Goal: Task Accomplishment & Management: Use online tool/utility

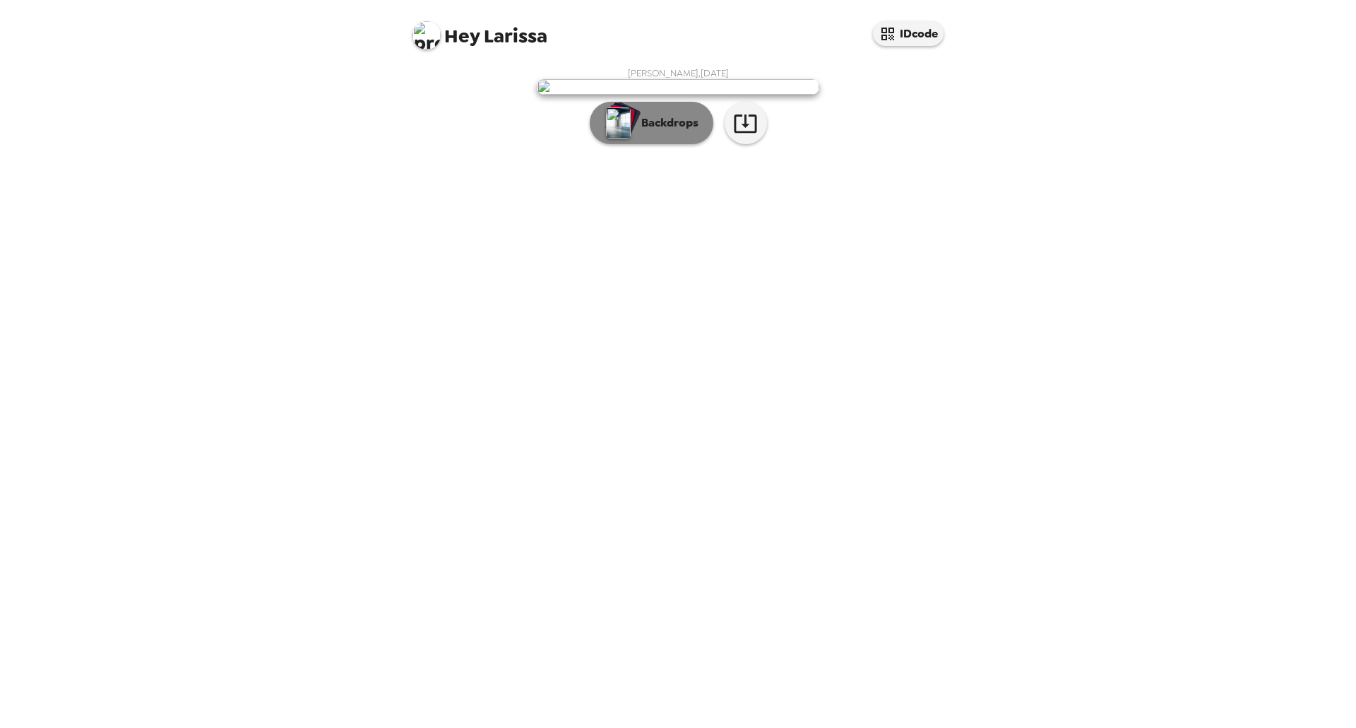
click at [693, 131] on p "Backdrops" at bounding box center [666, 122] width 64 height 17
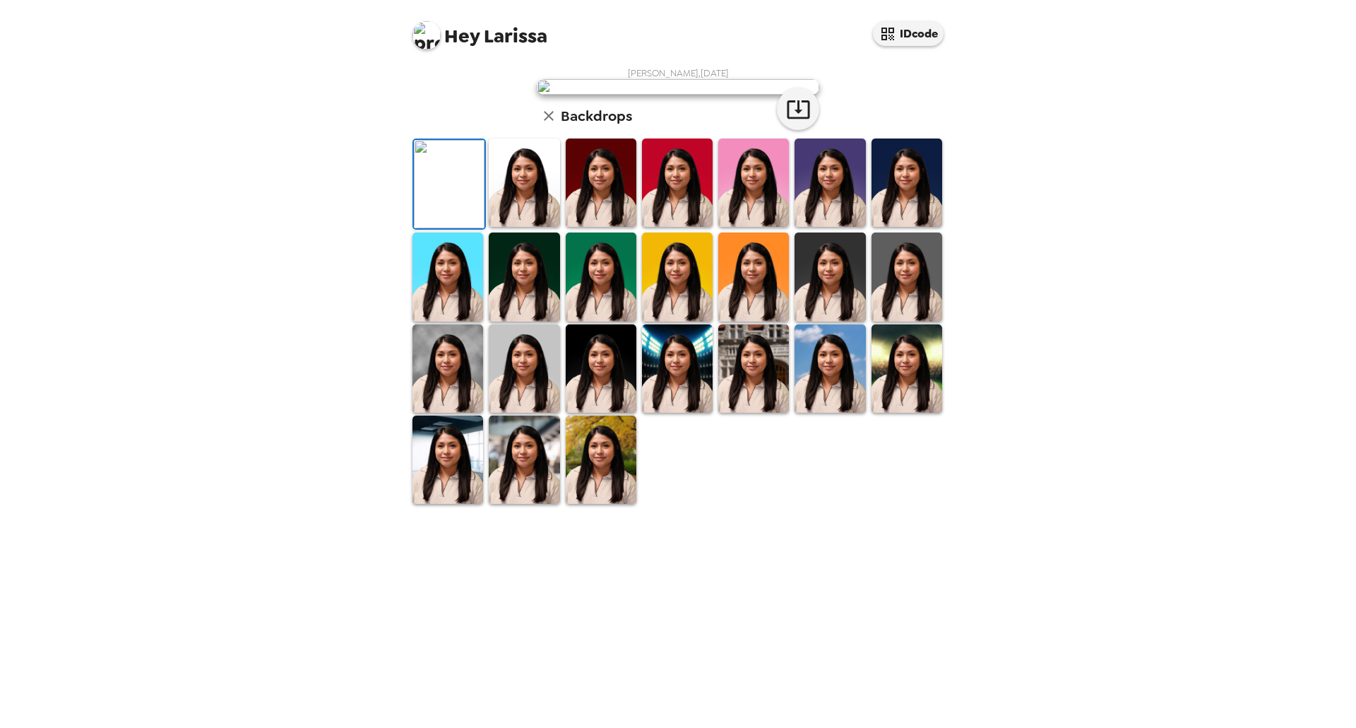
scroll to position [129, 0]
click at [536, 321] on img at bounding box center [524, 276] width 71 height 88
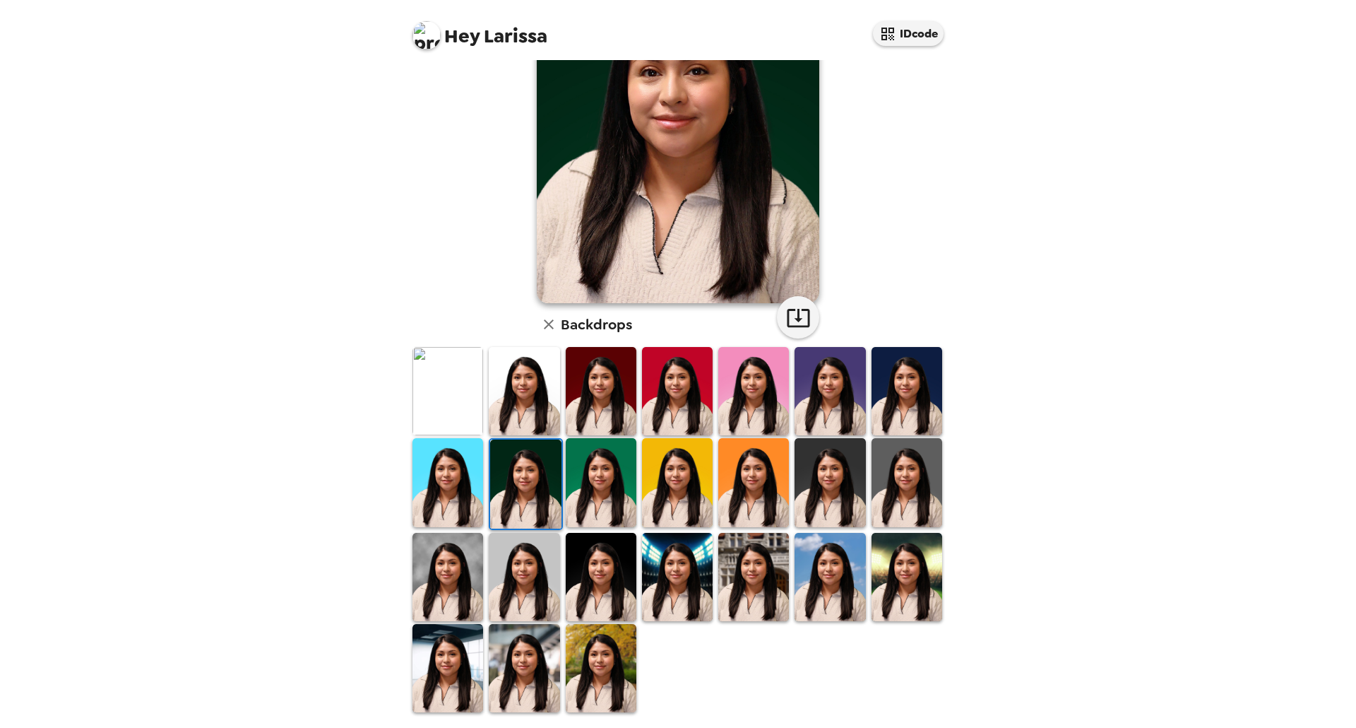
click at [757, 492] on img at bounding box center [753, 482] width 71 height 88
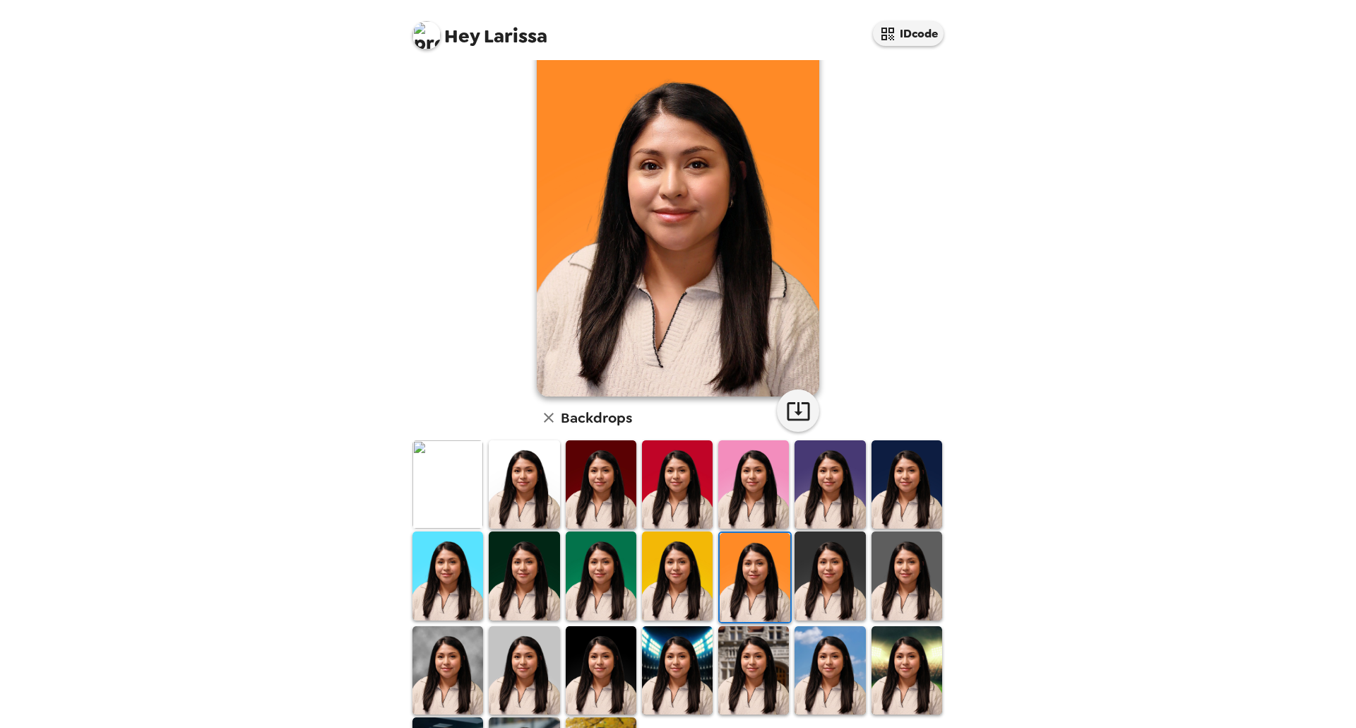
scroll to position [71, 0]
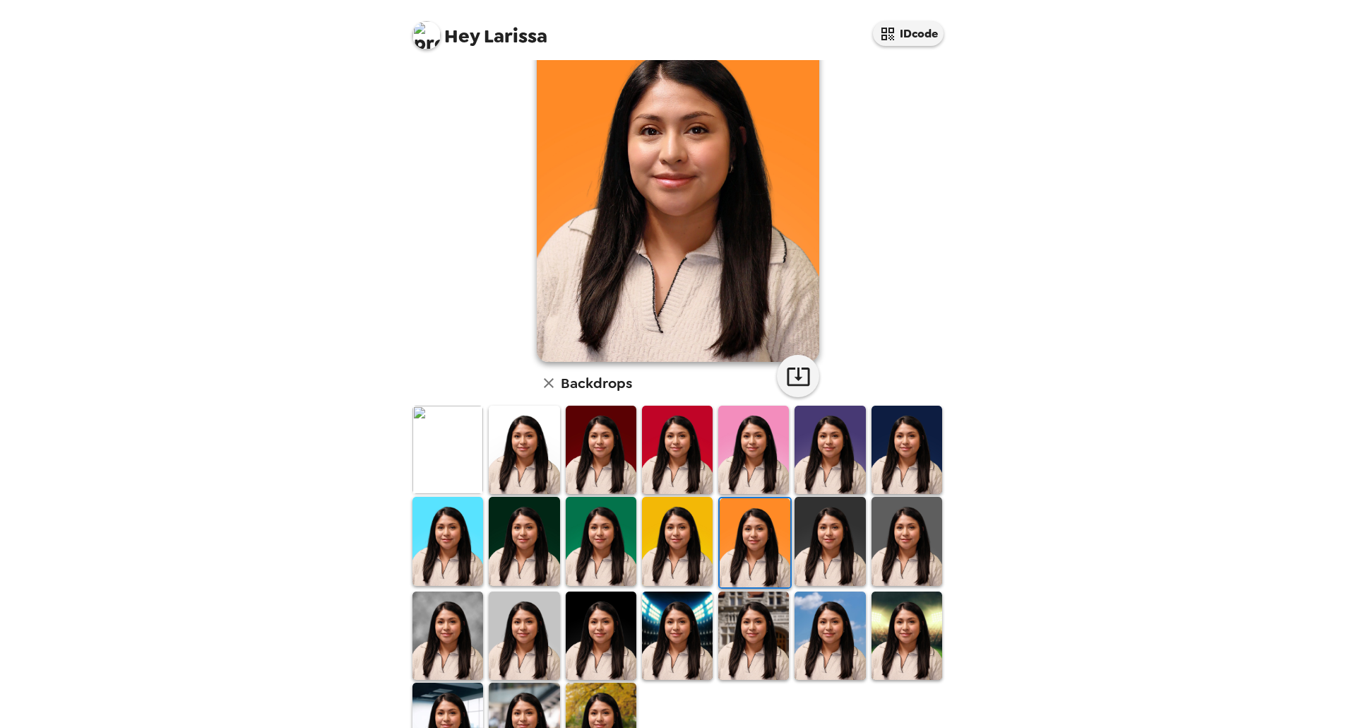
click at [826, 543] on img at bounding box center [830, 541] width 71 height 88
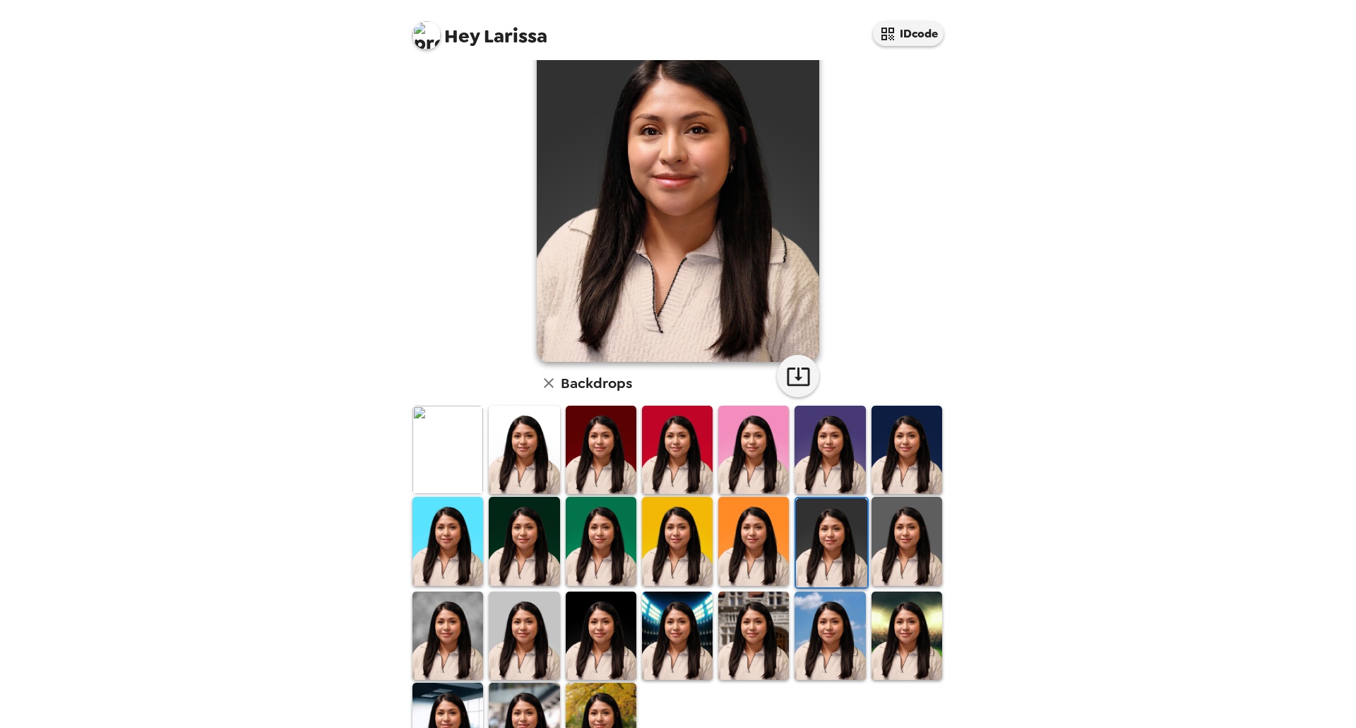
click at [905, 549] on img at bounding box center [907, 541] width 71 height 88
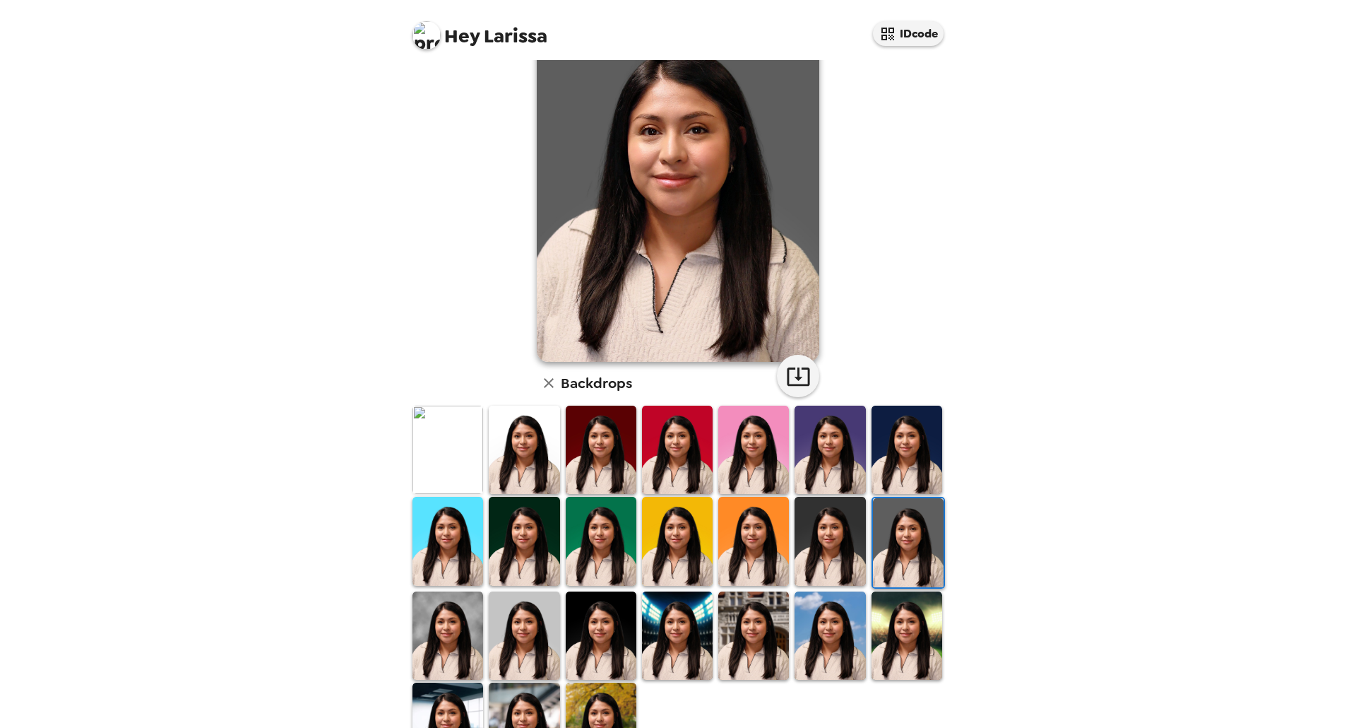
click at [918, 635] on img at bounding box center [907, 635] width 71 height 88
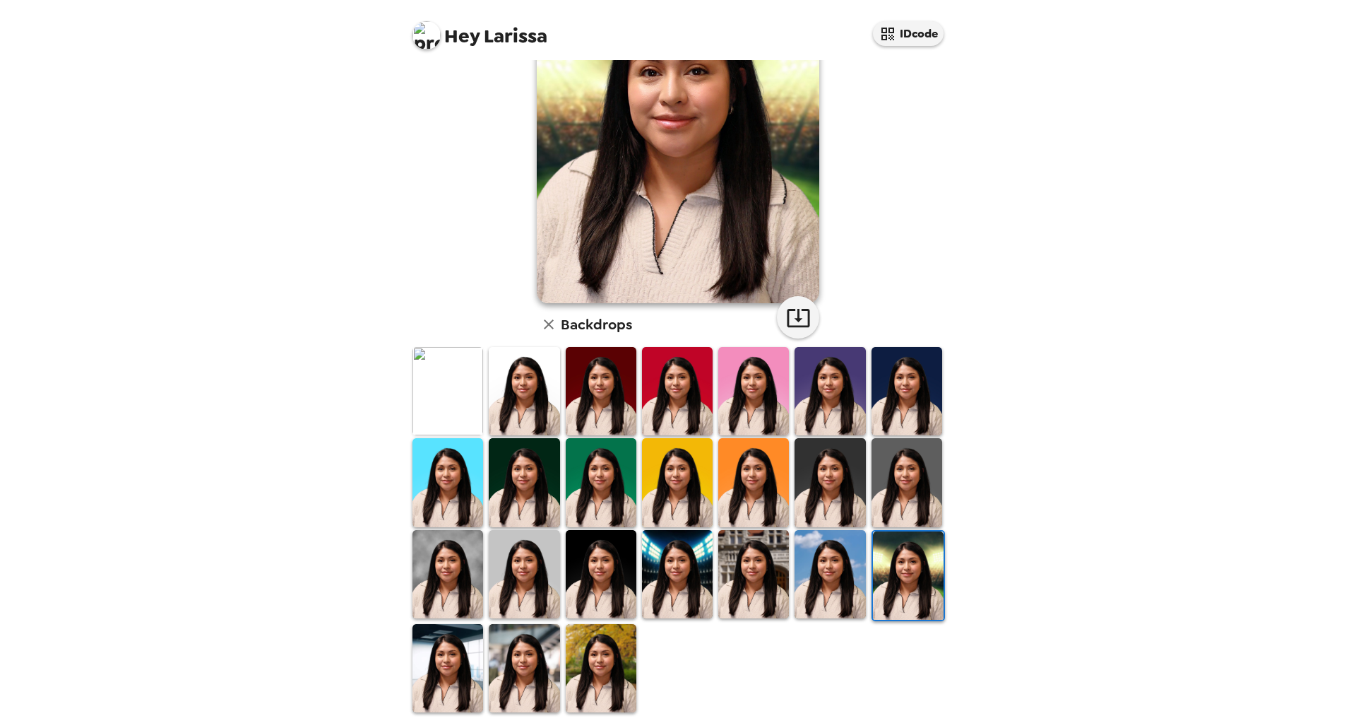
click at [813, 599] on img at bounding box center [830, 574] width 71 height 88
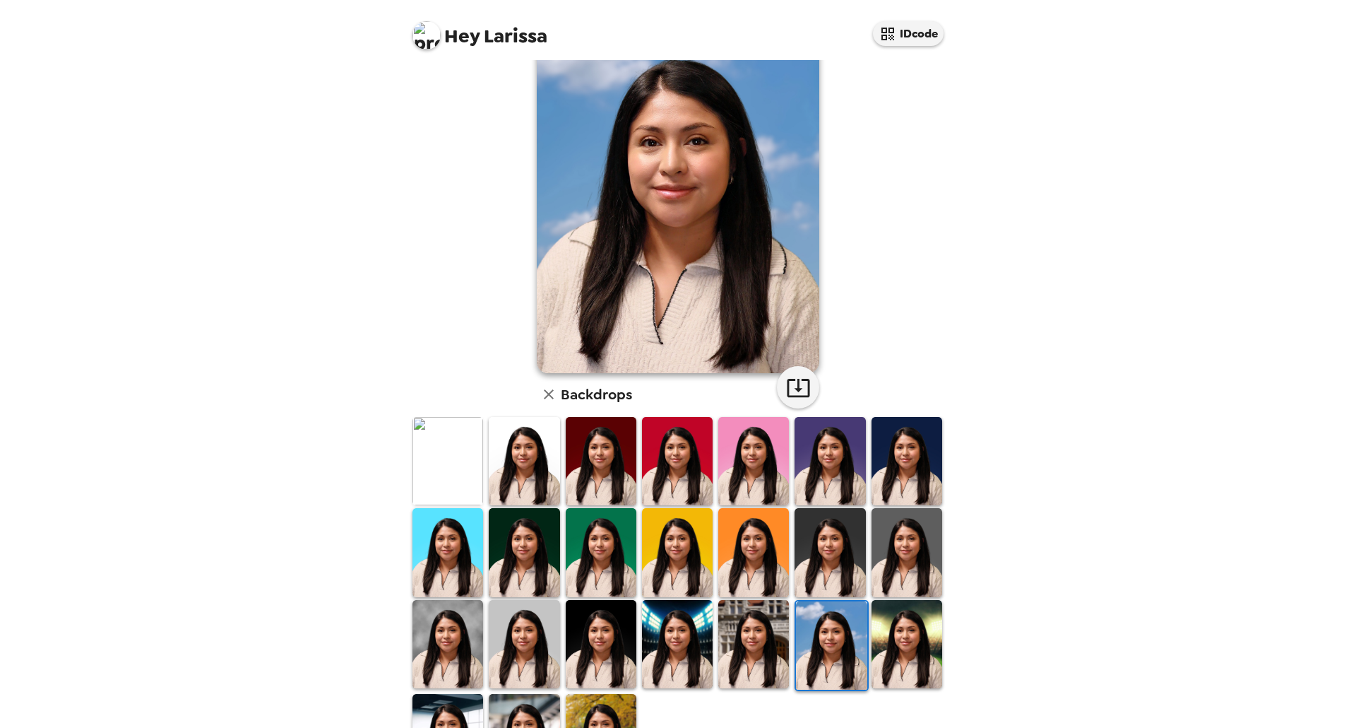
scroll to position [129, 0]
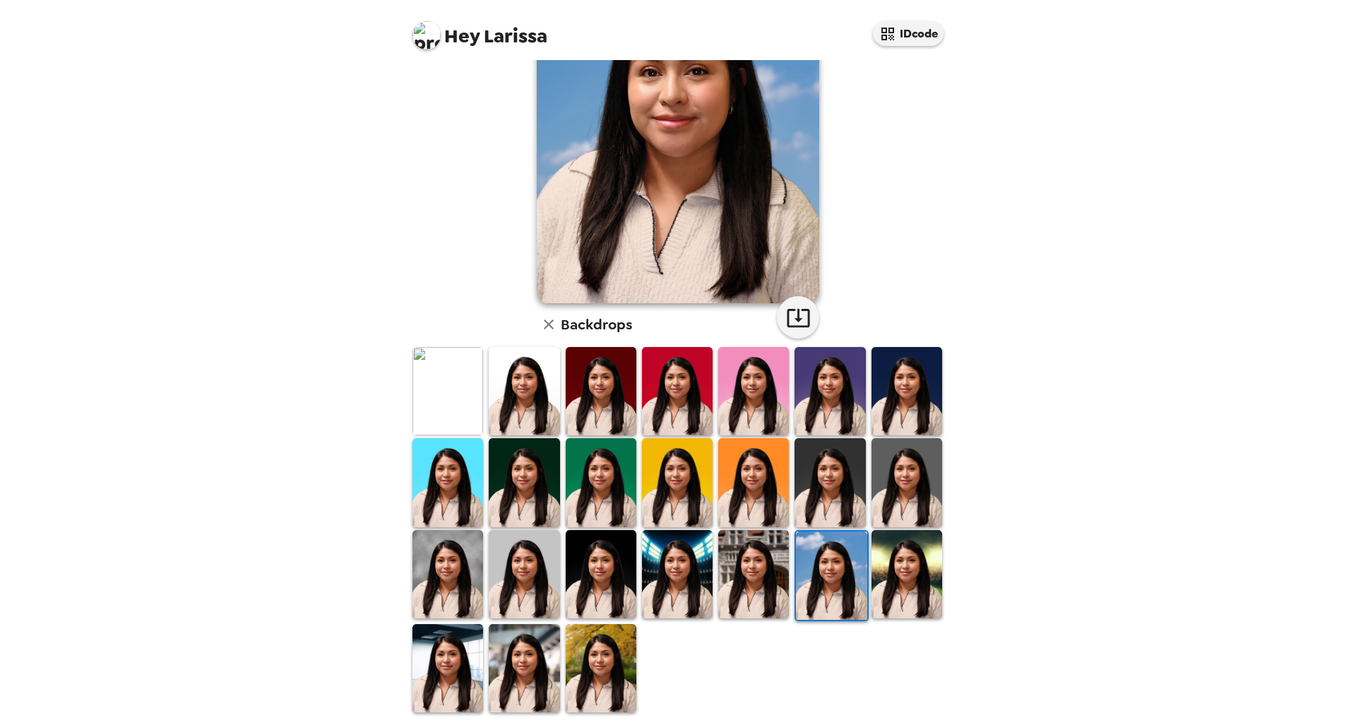
click at [611, 653] on img at bounding box center [601, 668] width 71 height 88
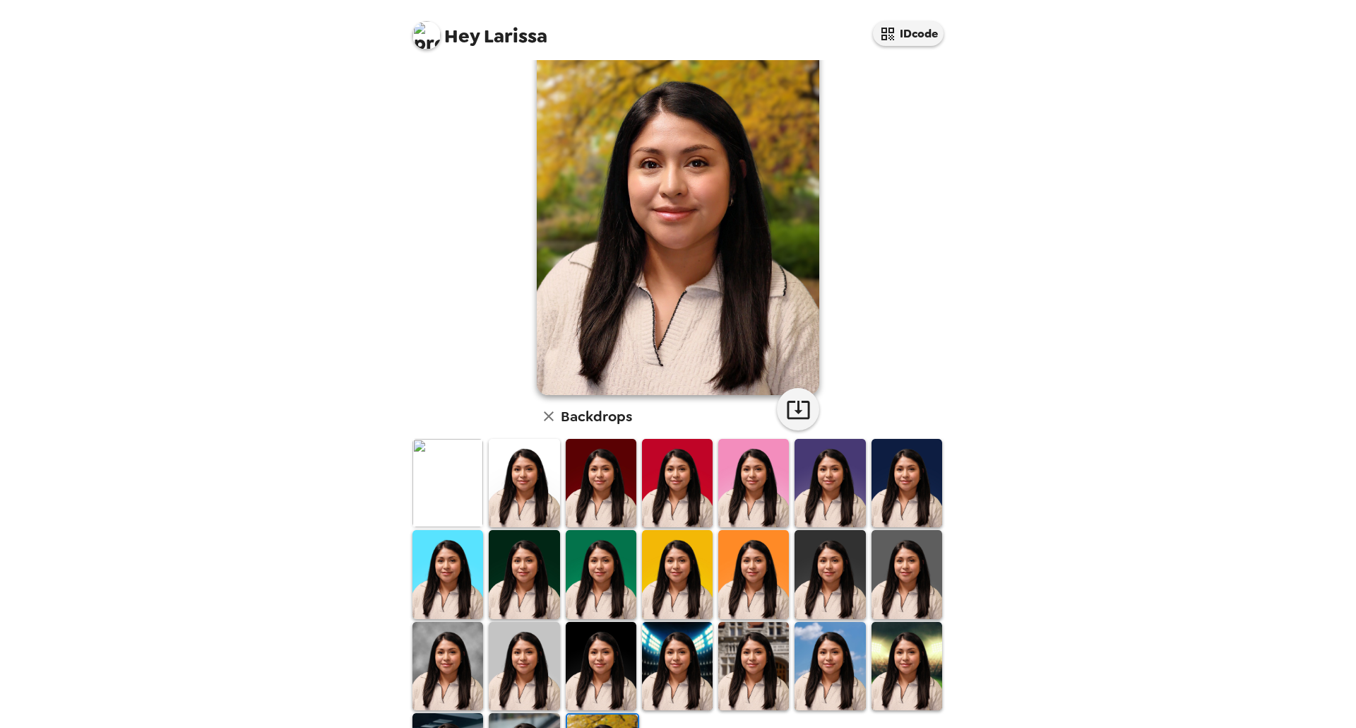
scroll to position [0, 0]
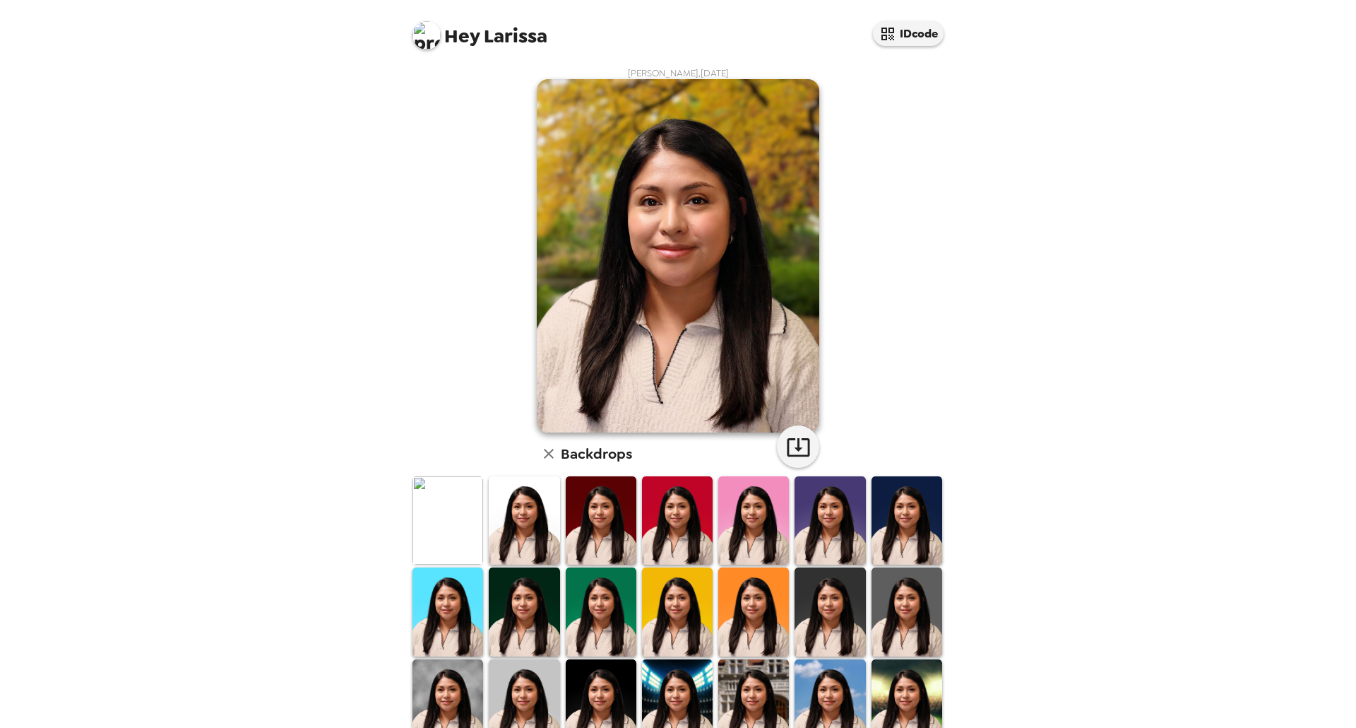
click at [889, 526] on img at bounding box center [907, 520] width 71 height 88
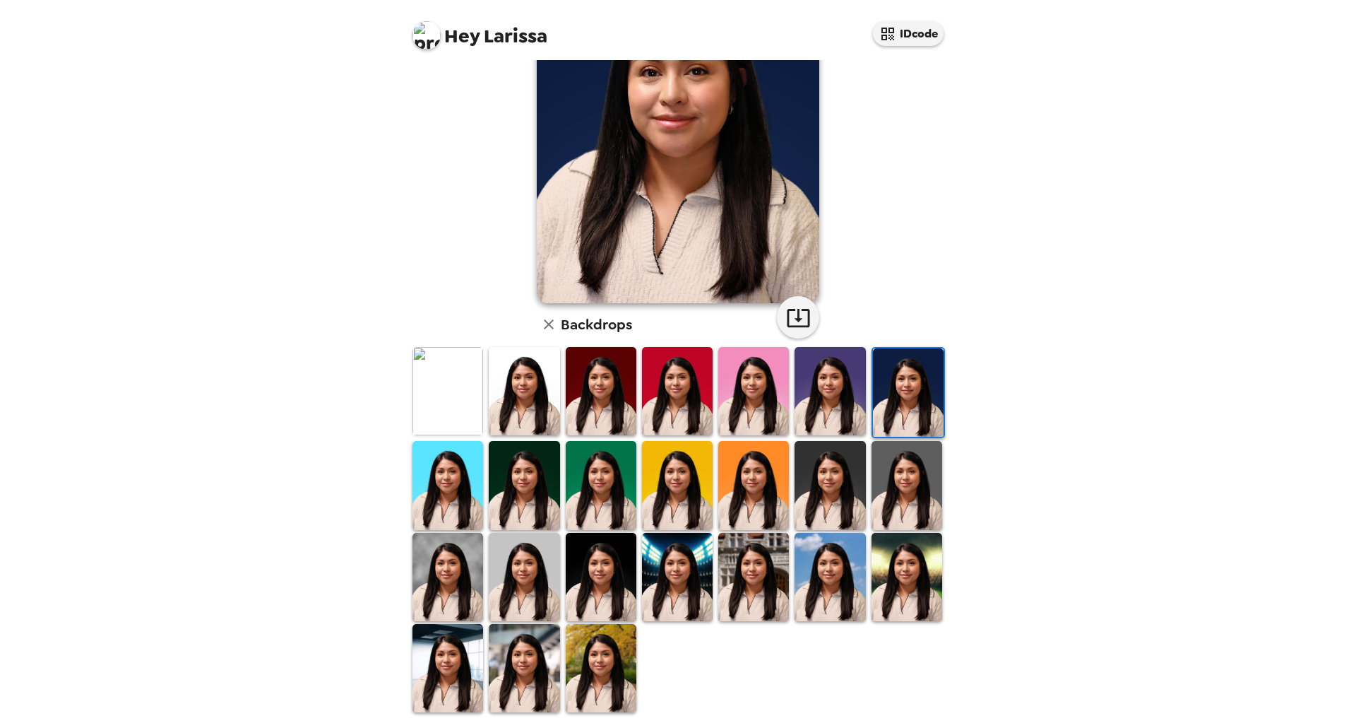
click at [449, 493] on img at bounding box center [447, 485] width 71 height 88
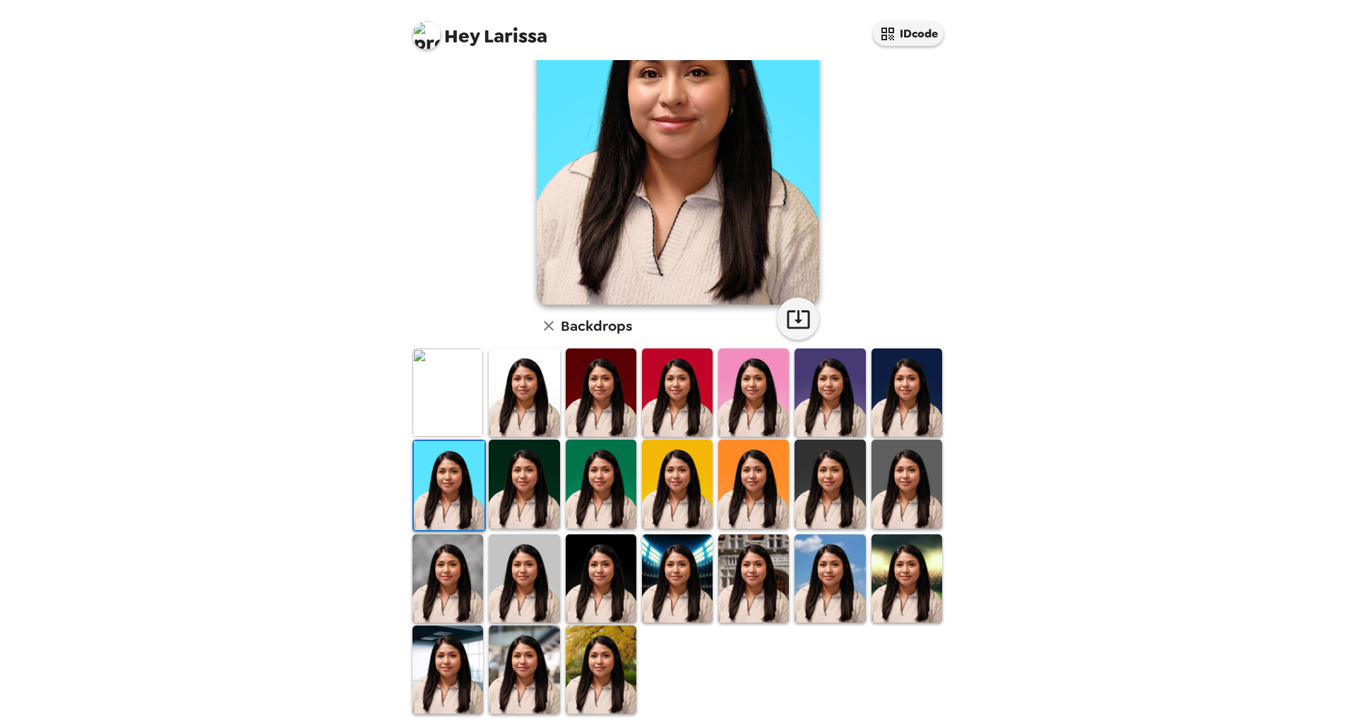
click at [511, 492] on img at bounding box center [524, 483] width 71 height 88
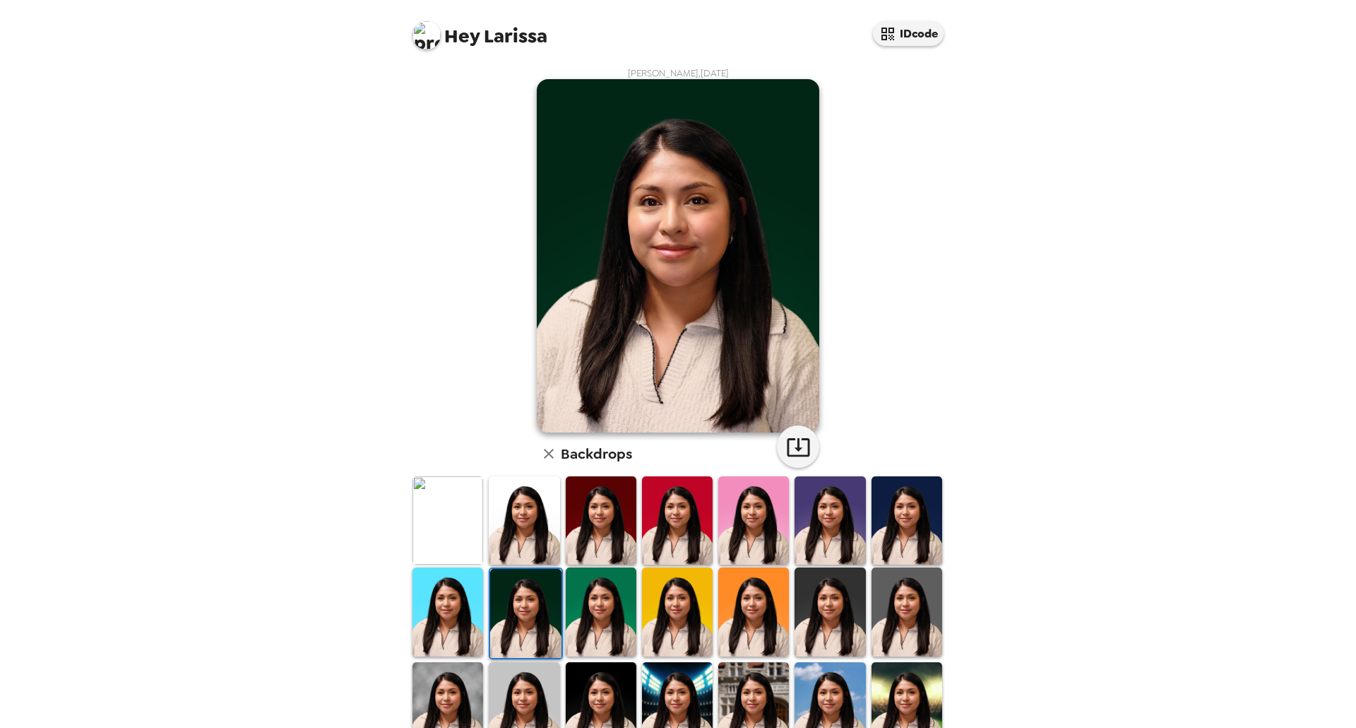
click at [613, 590] on img at bounding box center [601, 611] width 71 height 88
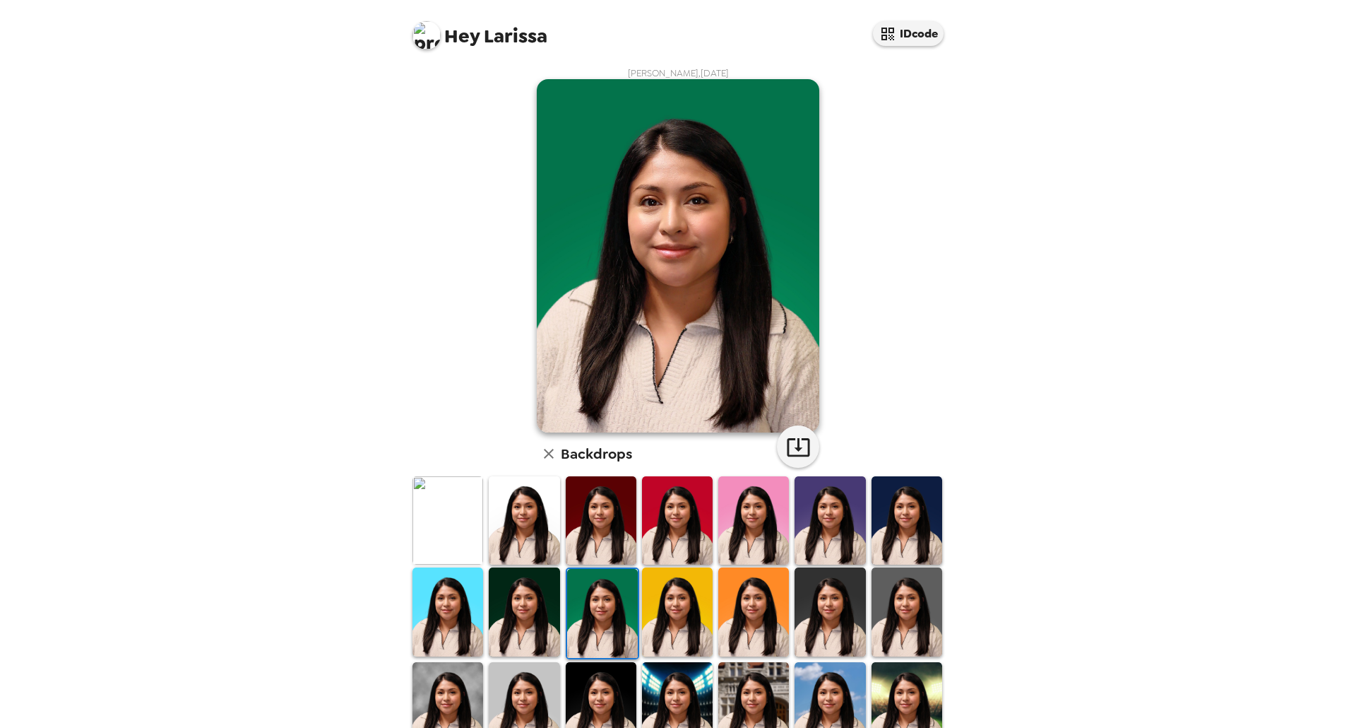
click at [682, 596] on img at bounding box center [677, 611] width 71 height 88
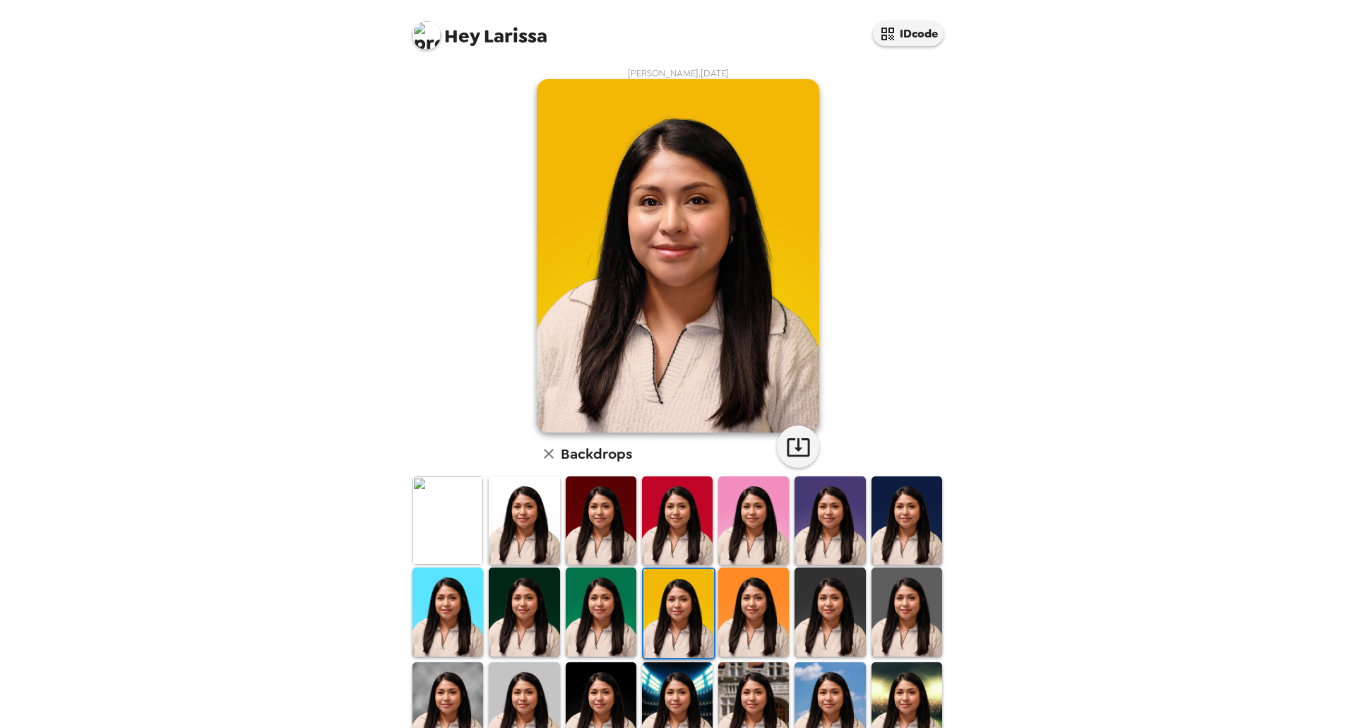
scroll to position [129, 0]
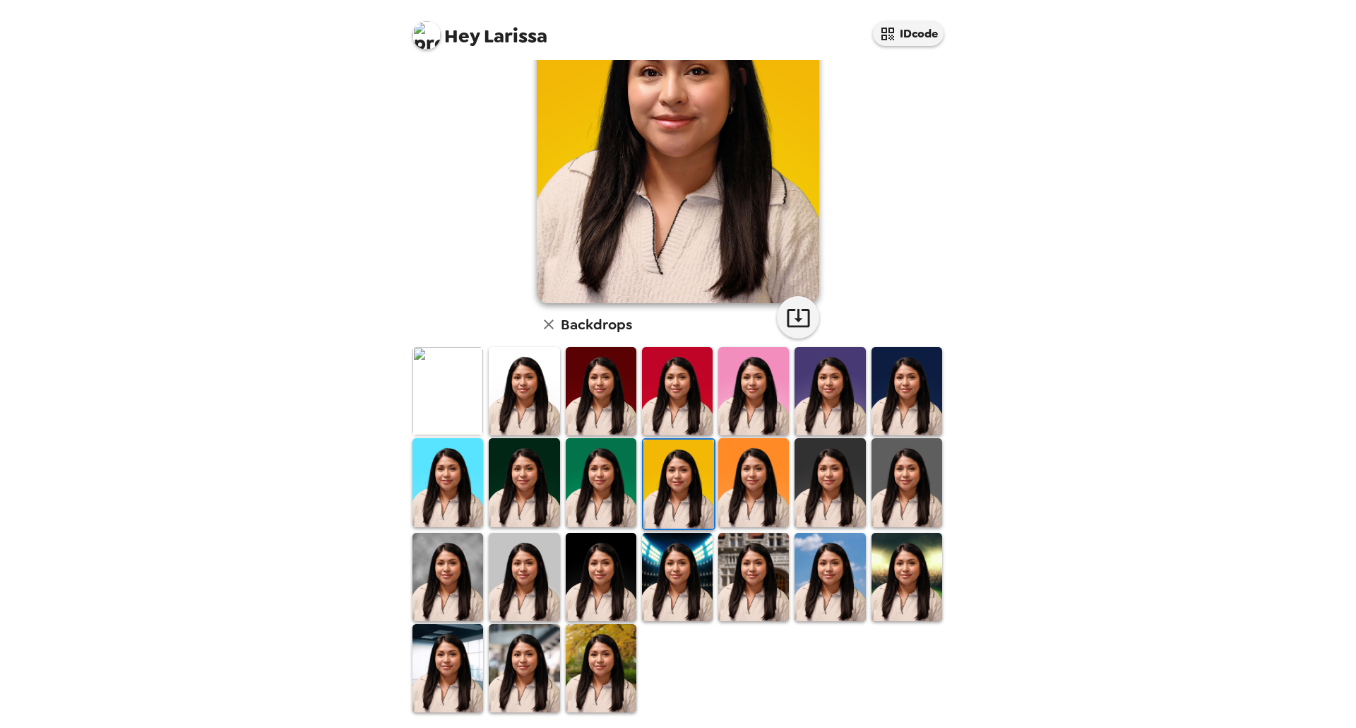
click at [749, 571] on img at bounding box center [753, 577] width 71 height 88
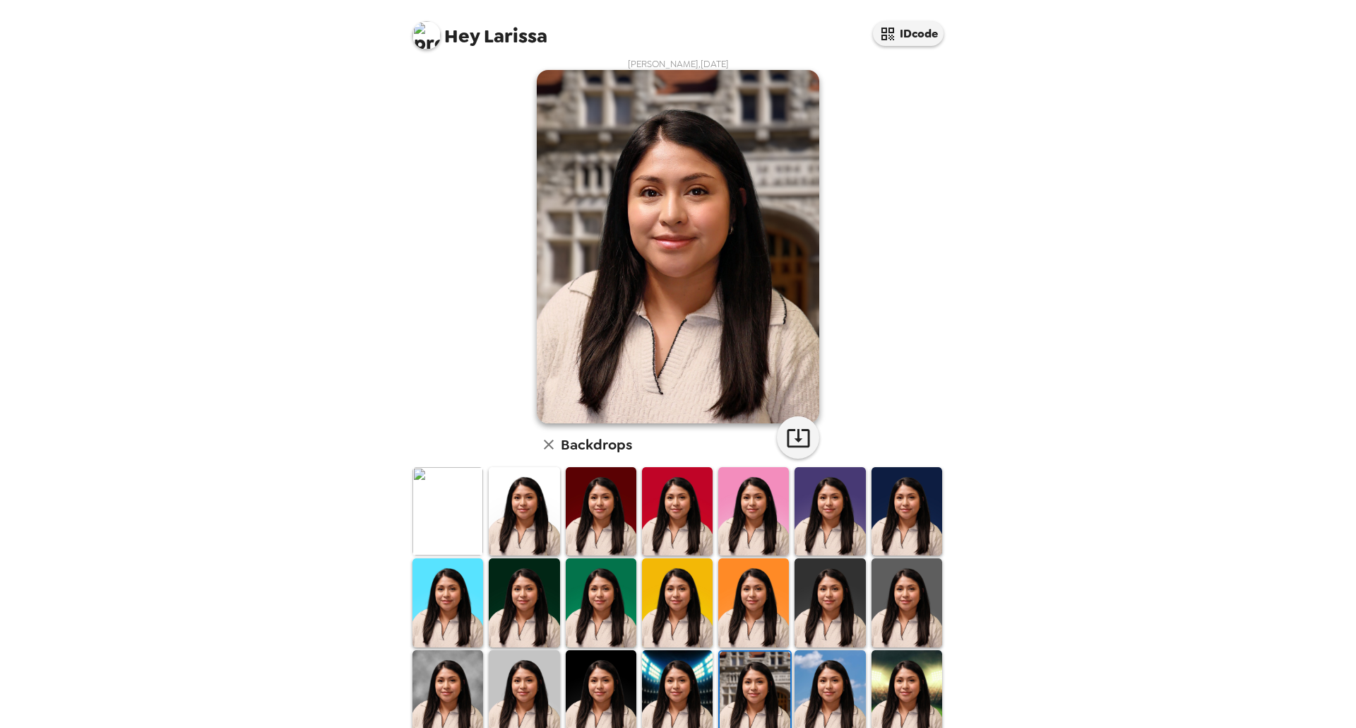
scroll to position [0, 0]
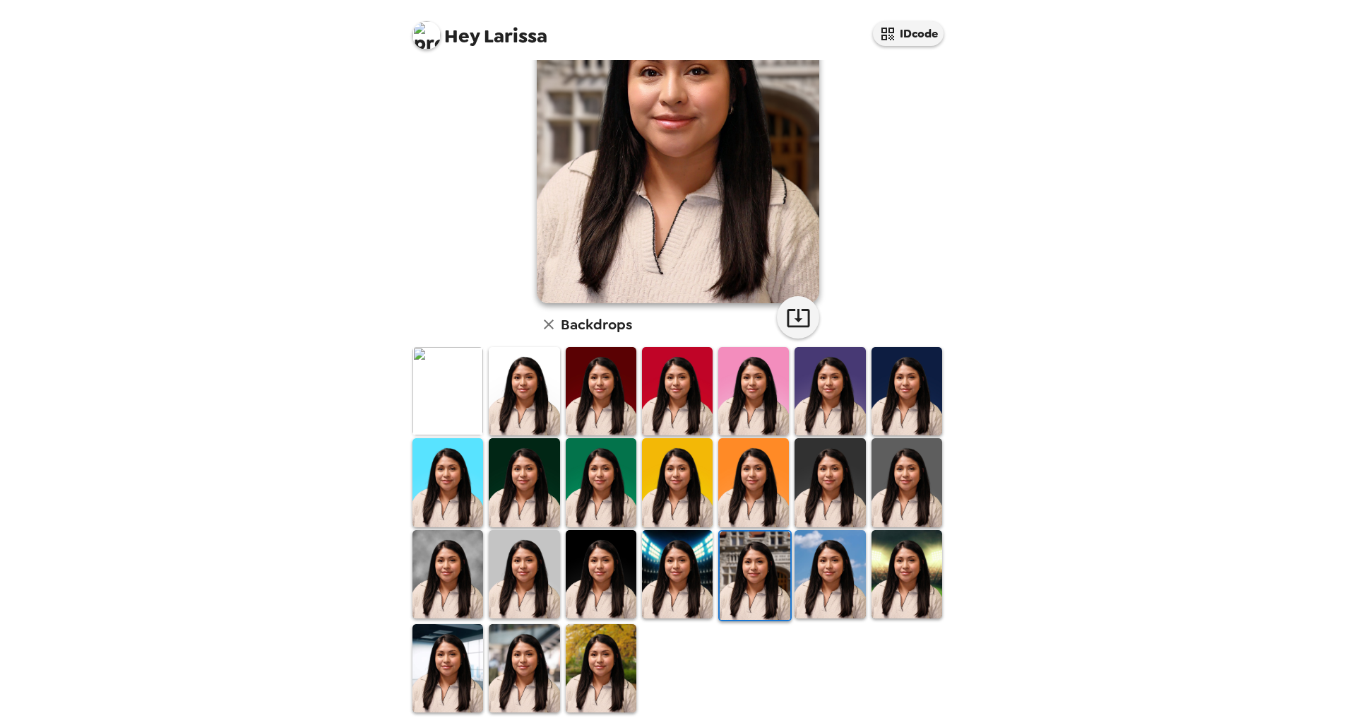
click at [694, 569] on img at bounding box center [677, 574] width 71 height 88
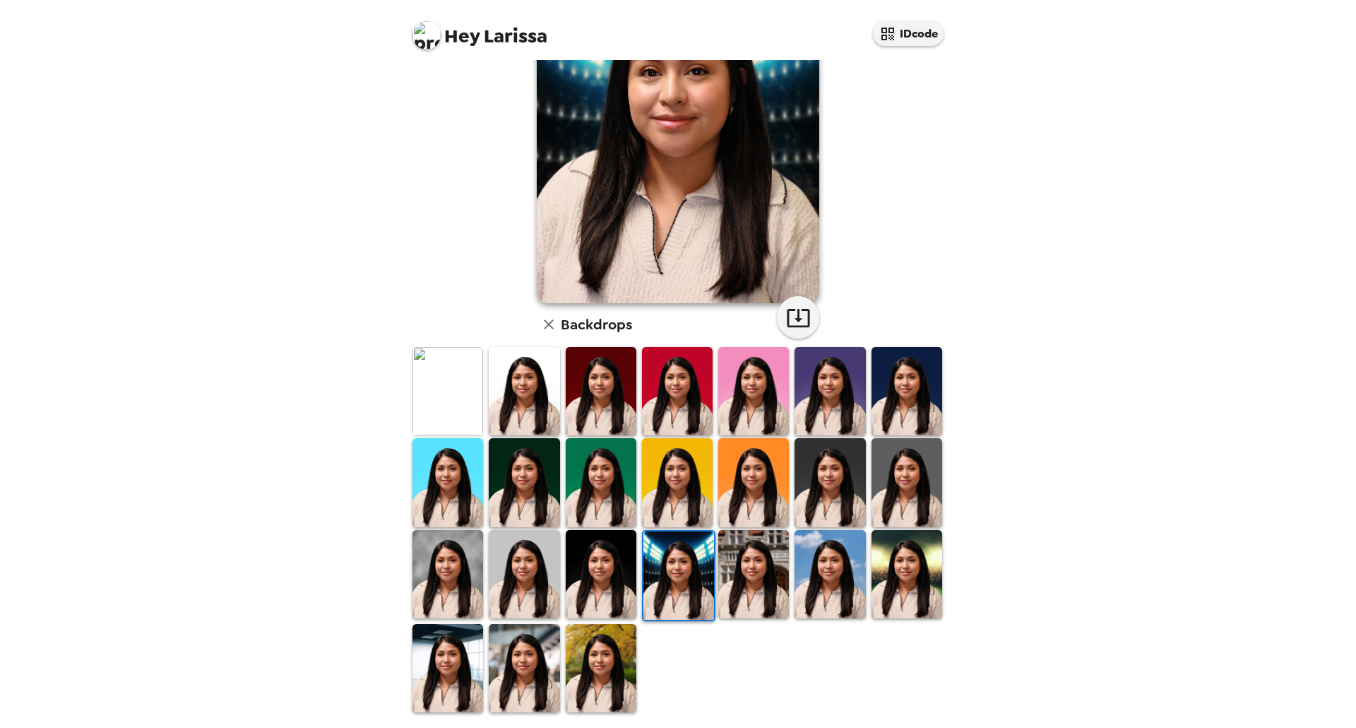
click at [575, 579] on img at bounding box center [601, 574] width 71 height 88
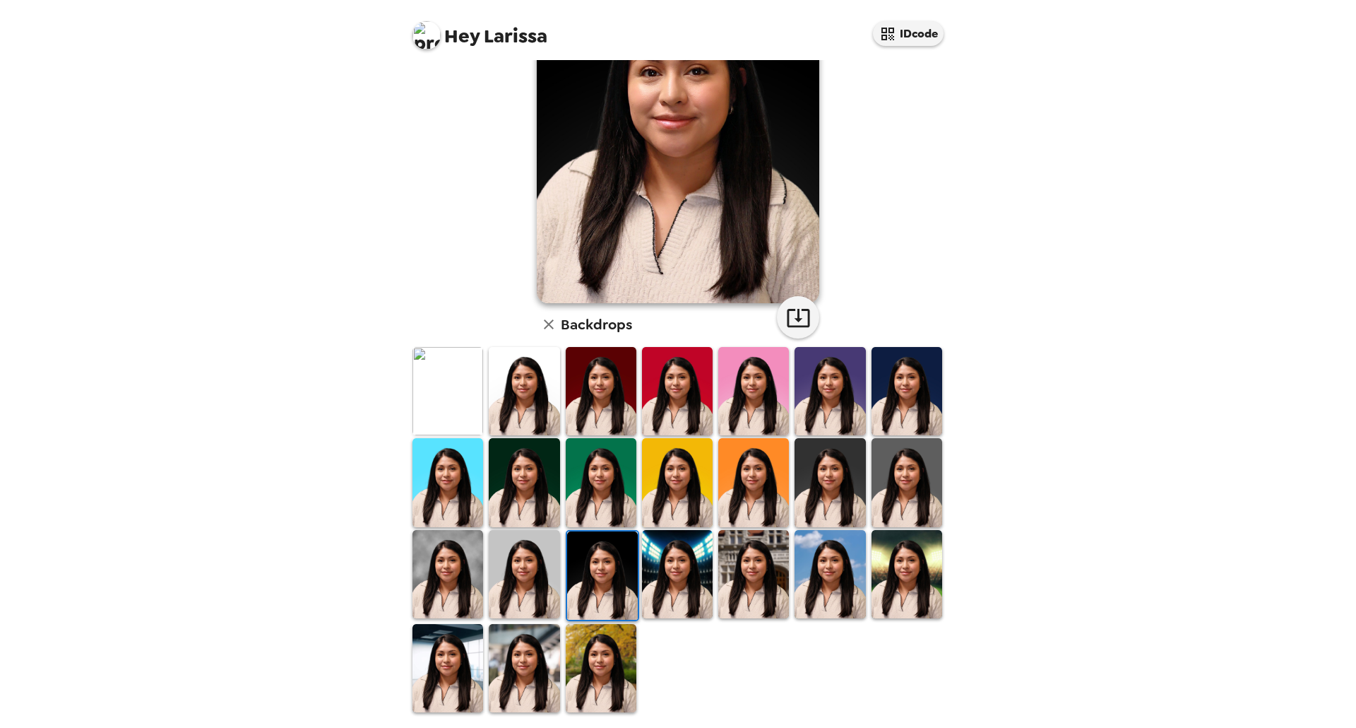
click at [504, 576] on img at bounding box center [524, 574] width 71 height 88
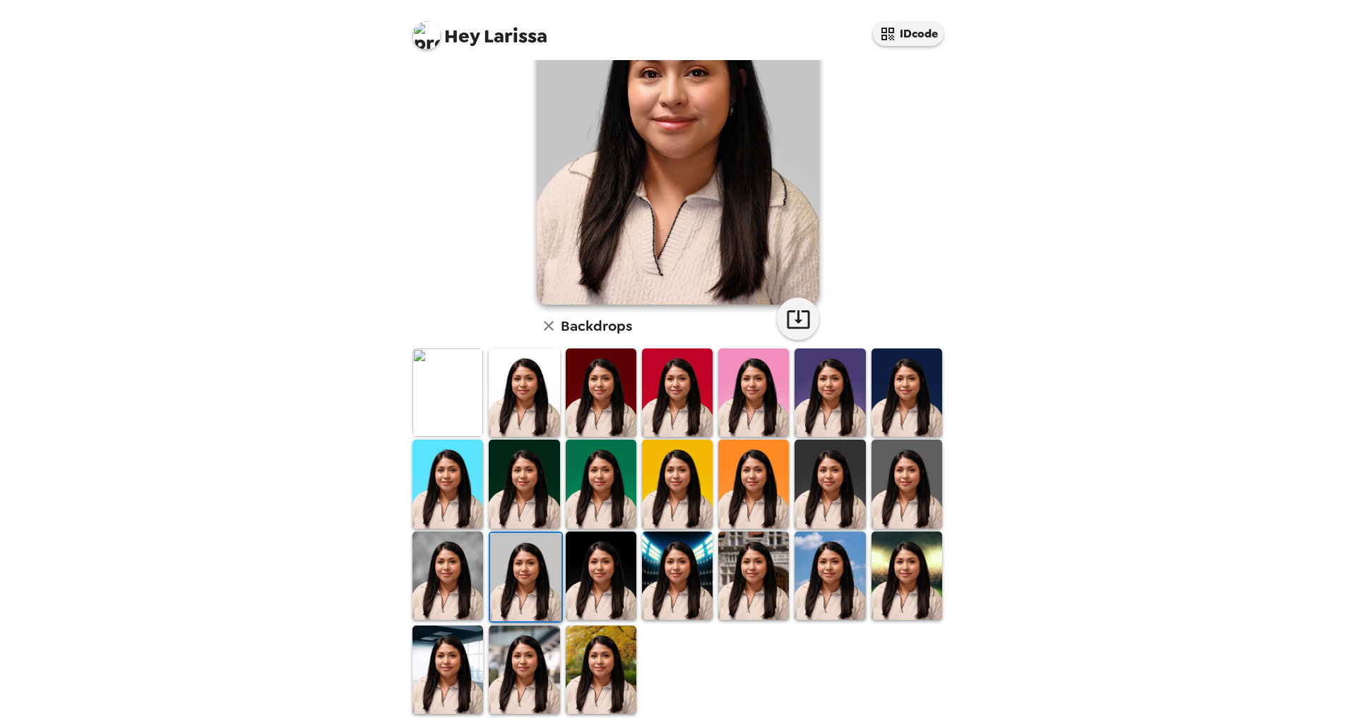
click at [454, 574] on img at bounding box center [447, 575] width 71 height 88
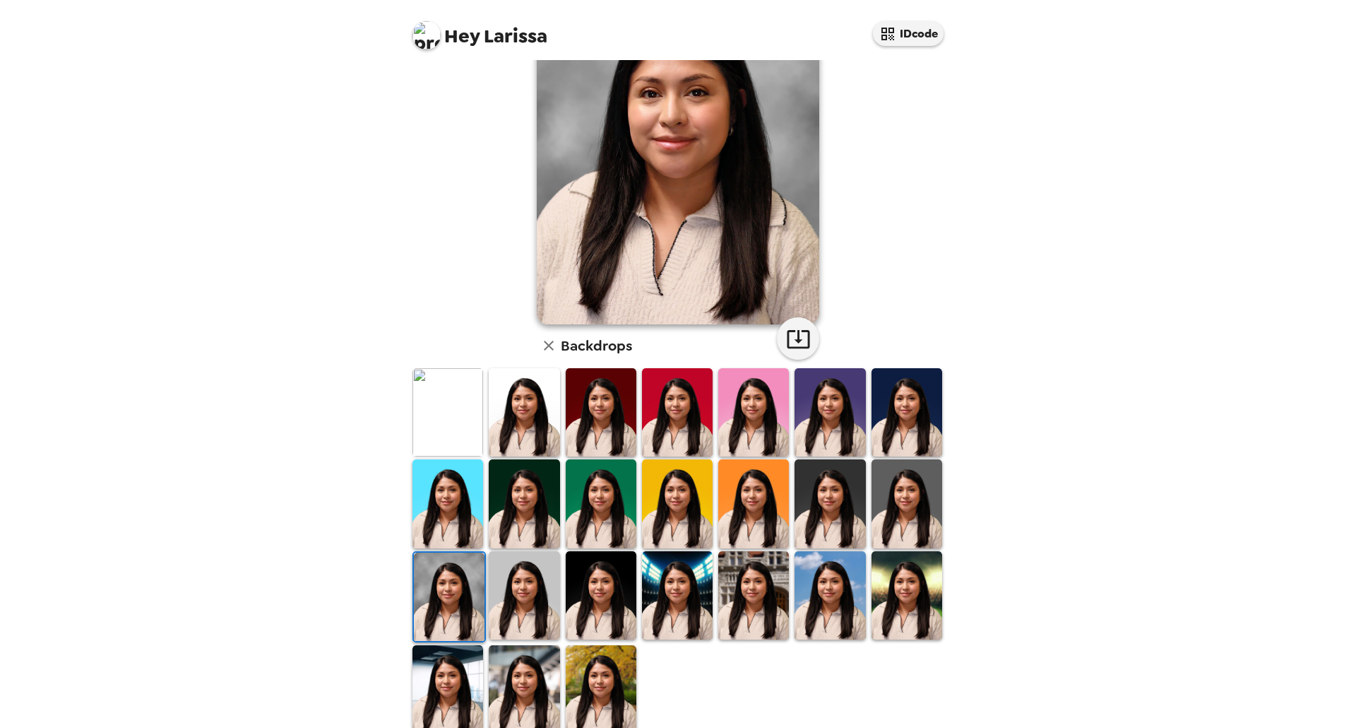
scroll to position [129, 0]
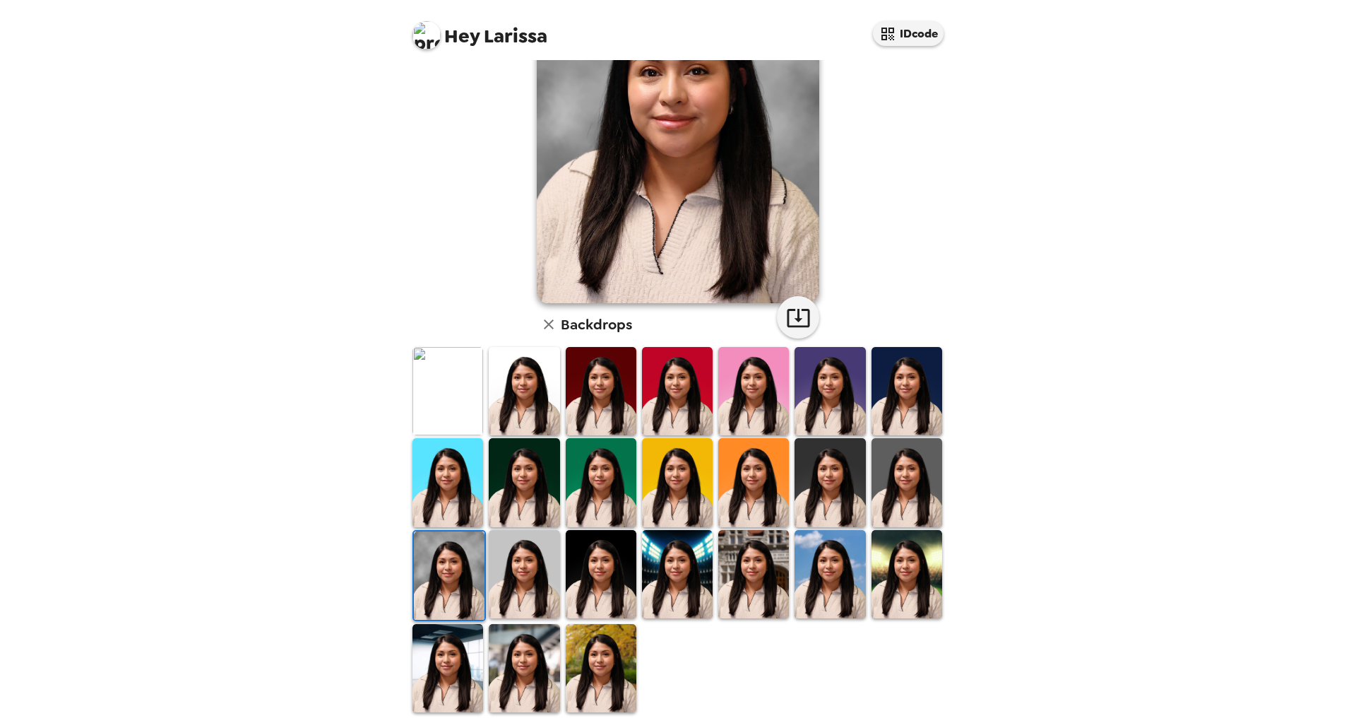
click at [825, 492] on img at bounding box center [830, 482] width 71 height 88
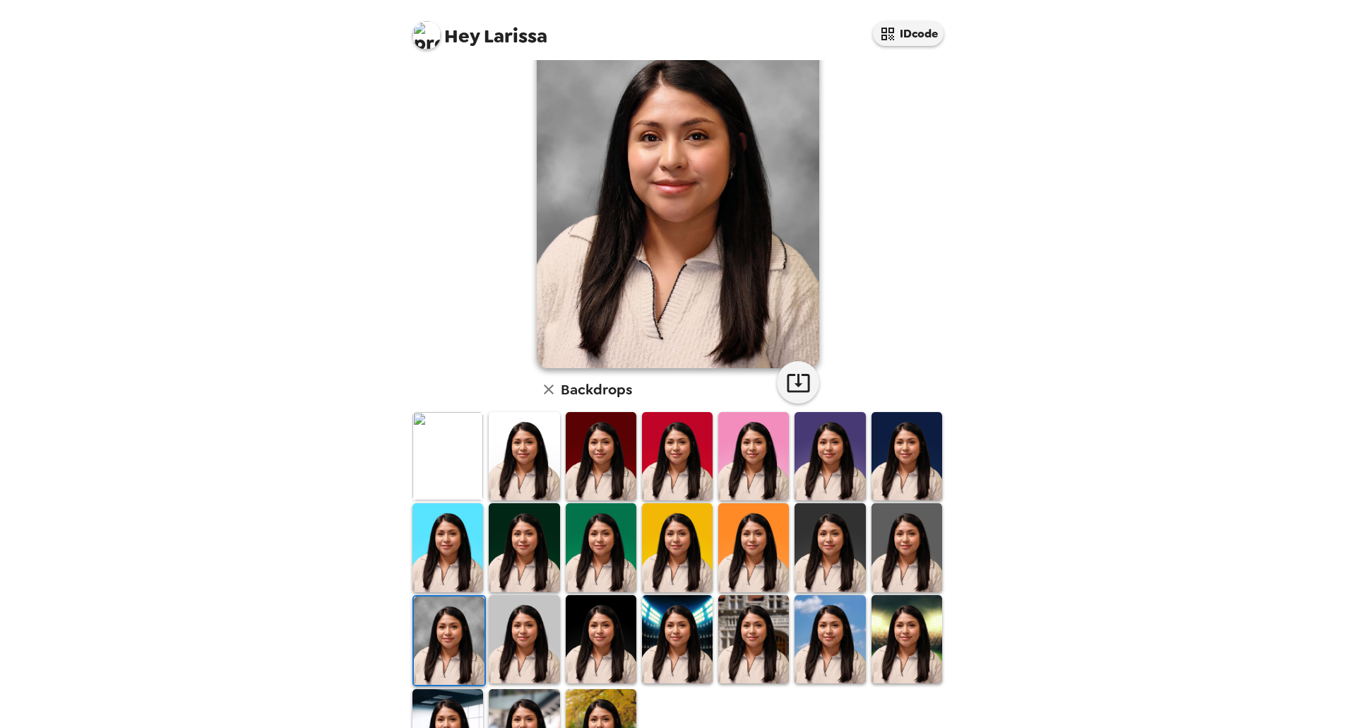
scroll to position [129, 0]
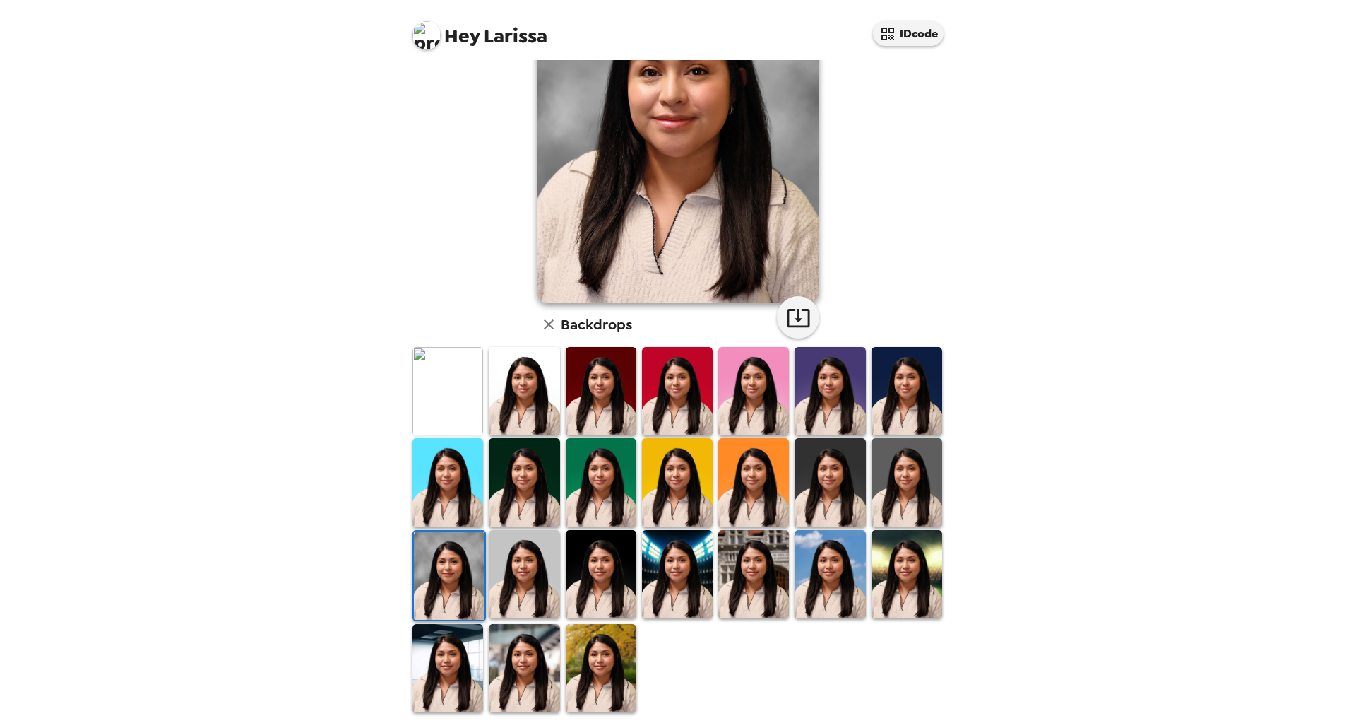
click at [826, 502] on img at bounding box center [830, 482] width 71 height 88
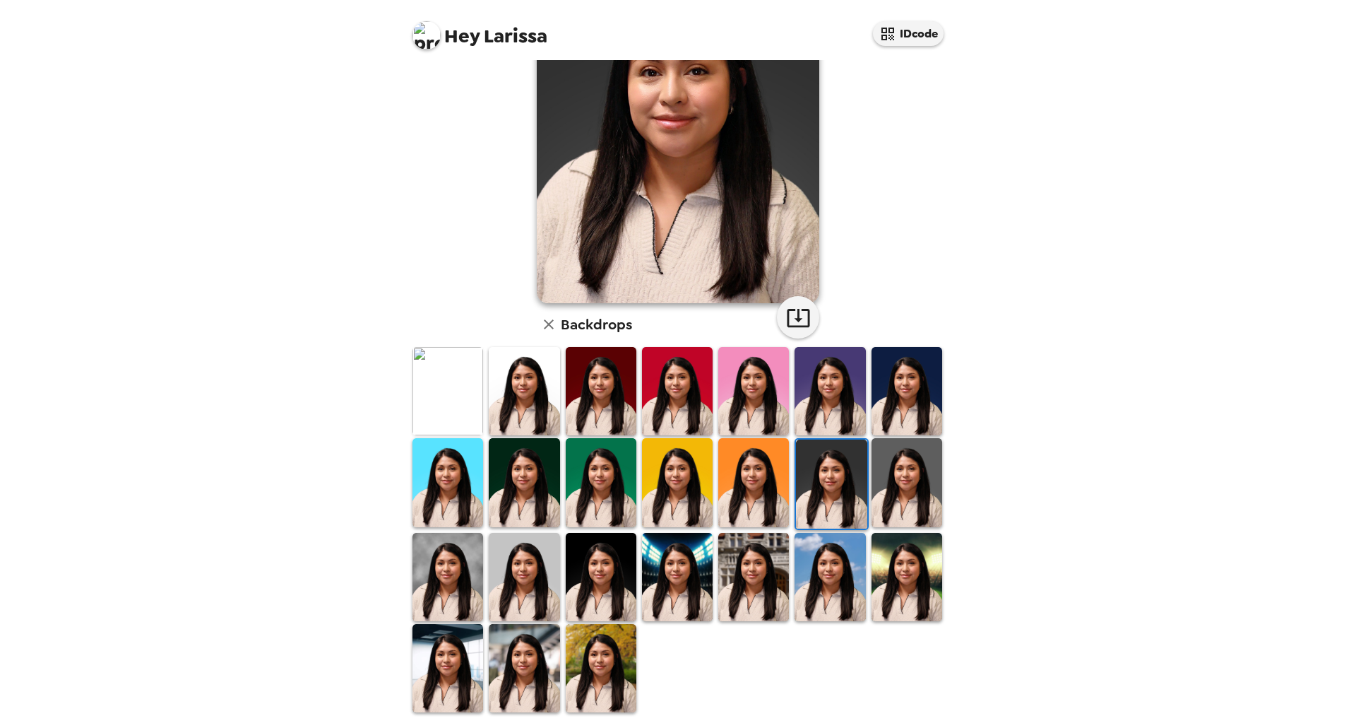
click at [430, 576] on img at bounding box center [447, 577] width 71 height 88
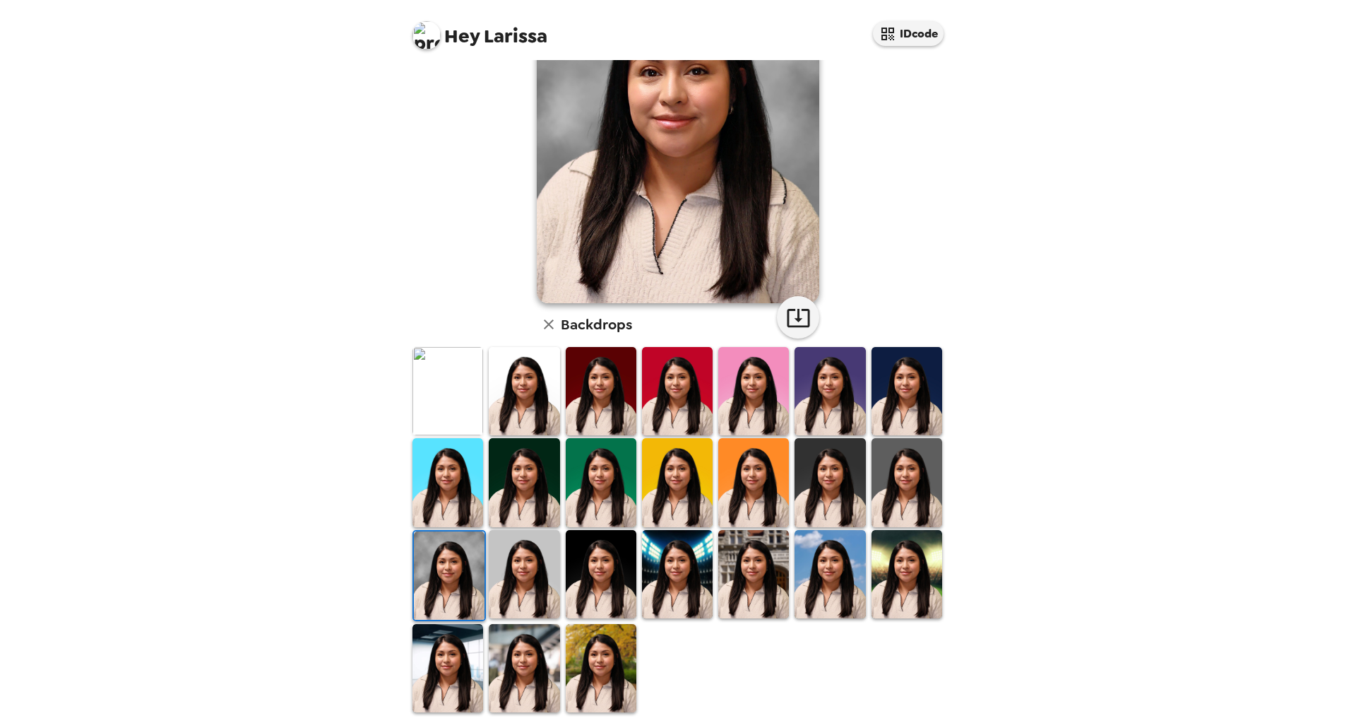
drag, startPoint x: 539, startPoint y: 670, endPoint x: 549, endPoint y: 662, distance: 13.0
click at [538, 670] on img at bounding box center [524, 668] width 71 height 88
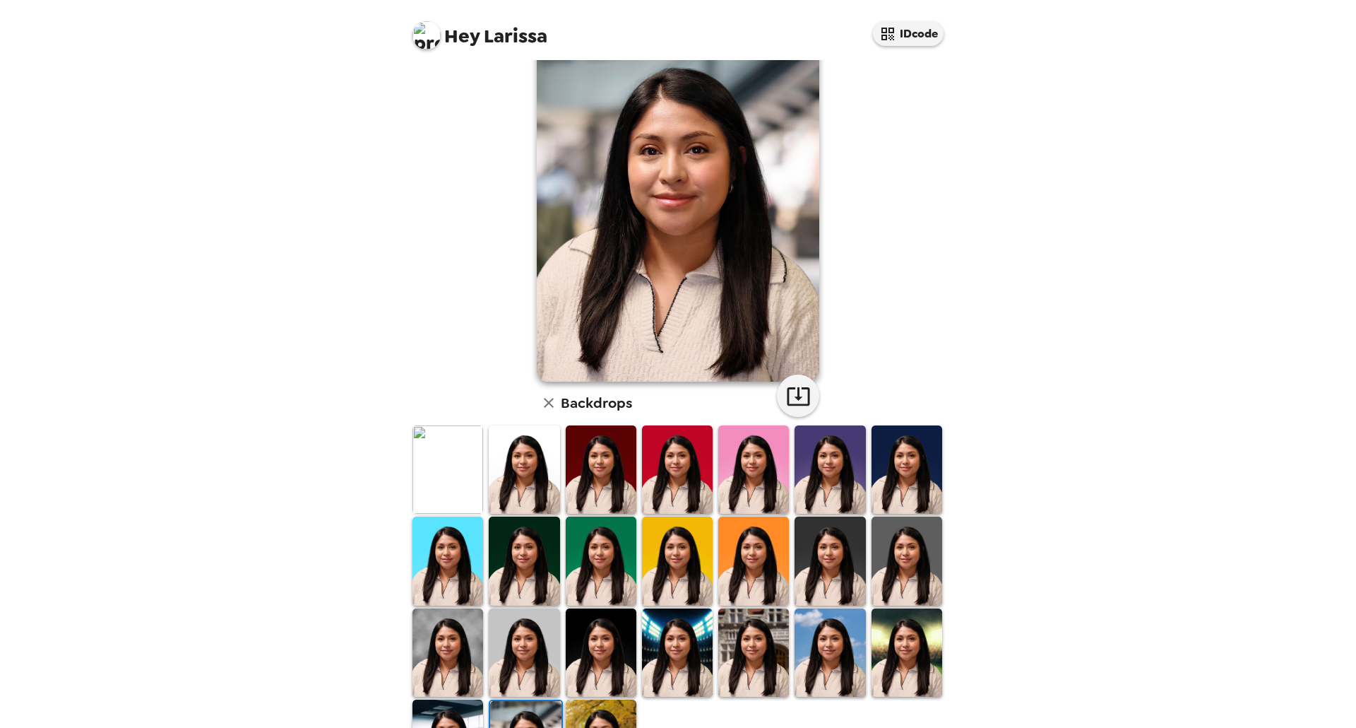
scroll to position [0, 0]
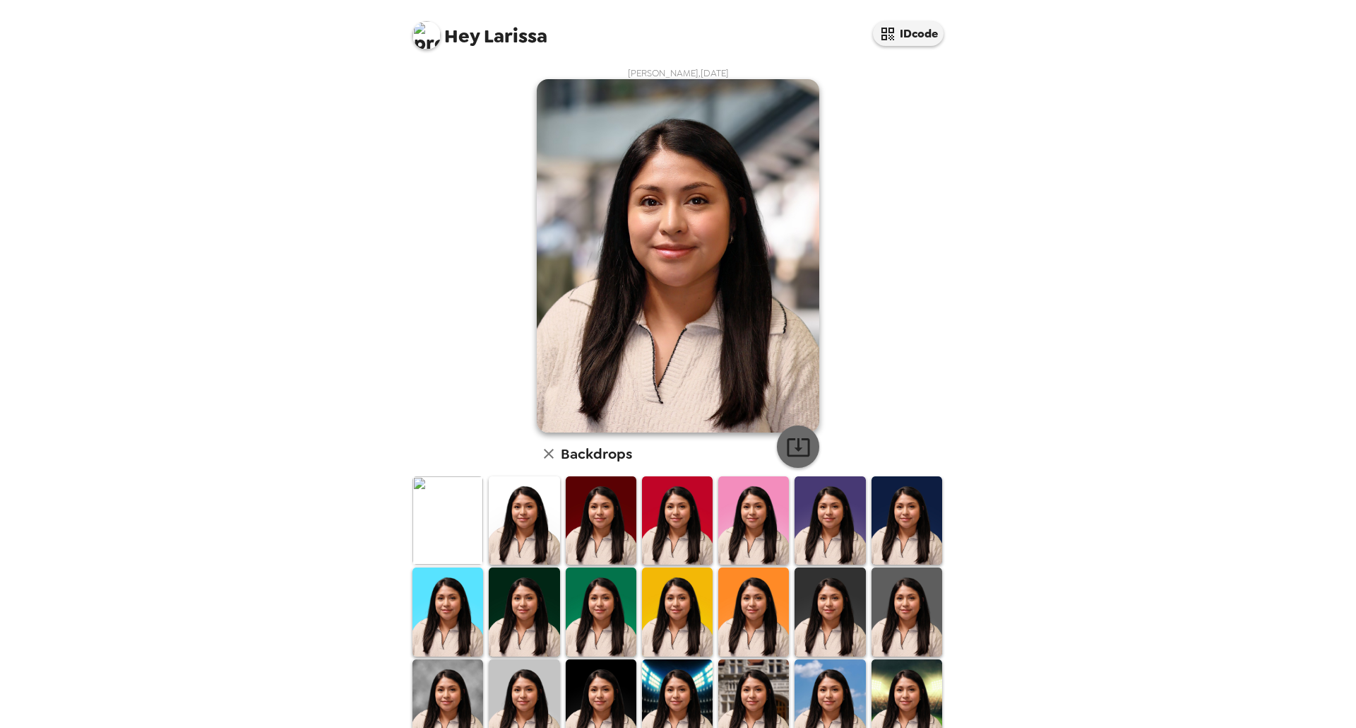
click at [795, 453] on icon "button" at bounding box center [798, 446] width 25 height 25
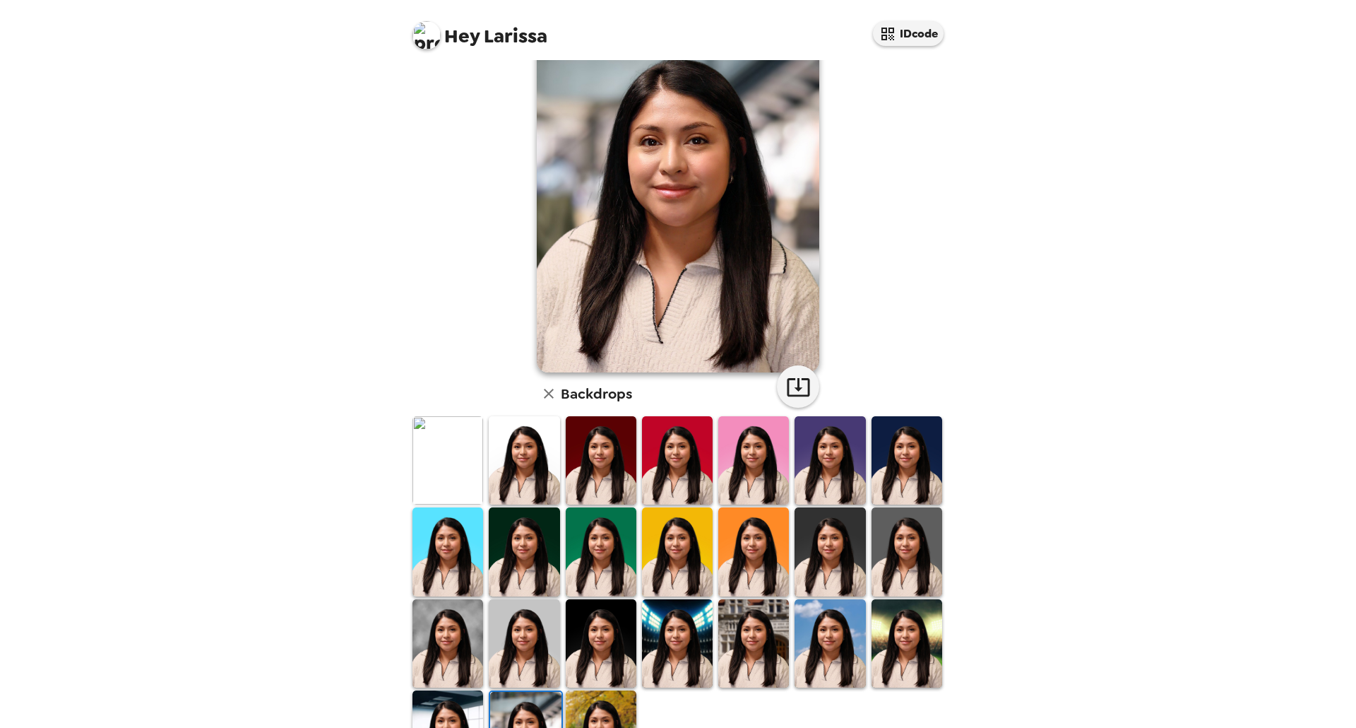
scroll to position [129, 0]
